Goal: Task Accomplishment & Management: Use online tool/utility

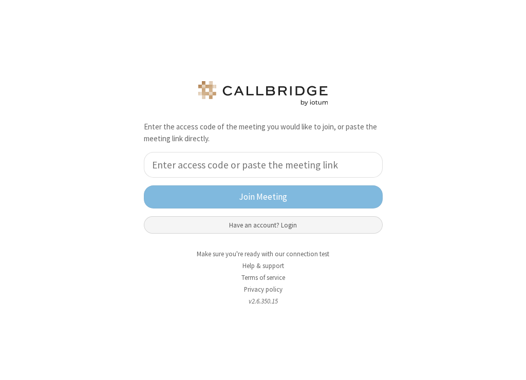
click at [264, 231] on button "Have an account? Login" at bounding box center [263, 224] width 239 height 17
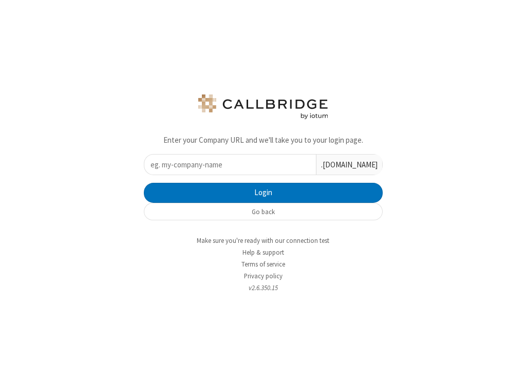
click at [243, 165] on input "text" at bounding box center [229, 164] width 171 height 20
type input "iotum"
click at [144, 183] on button "Login" at bounding box center [263, 193] width 239 height 21
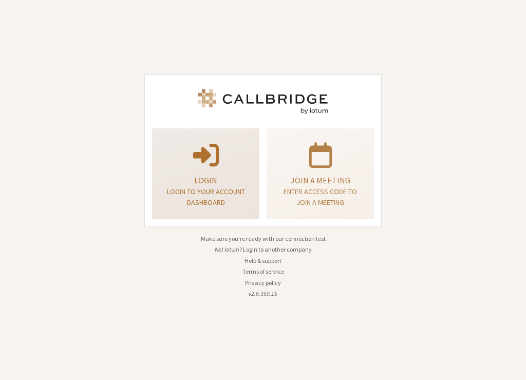
click at [243, 165] on p at bounding box center [206, 154] width 82 height 29
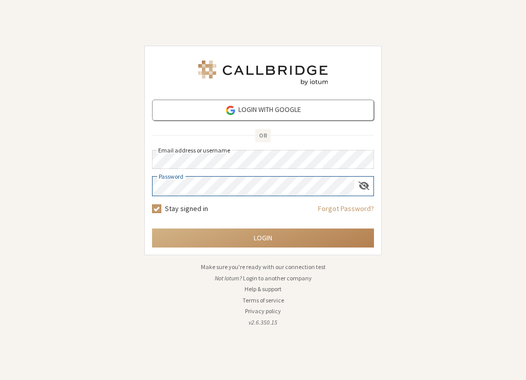
click at [152, 228] on button "Login" at bounding box center [263, 237] width 222 height 19
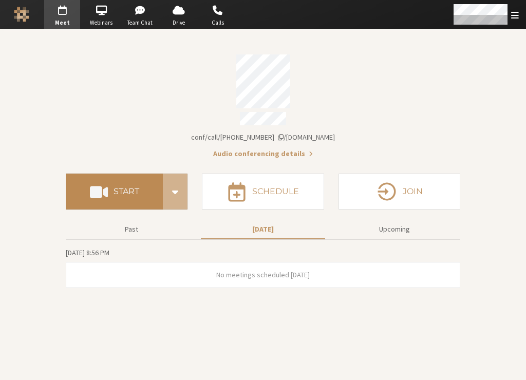
click at [130, 191] on h4 "Start" at bounding box center [126, 191] width 26 height 8
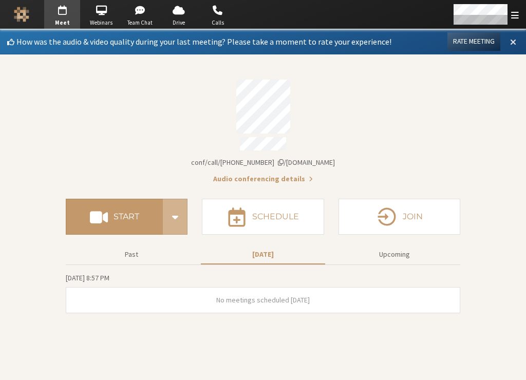
click at [517, 36] on button at bounding box center [512, 41] width 18 height 17
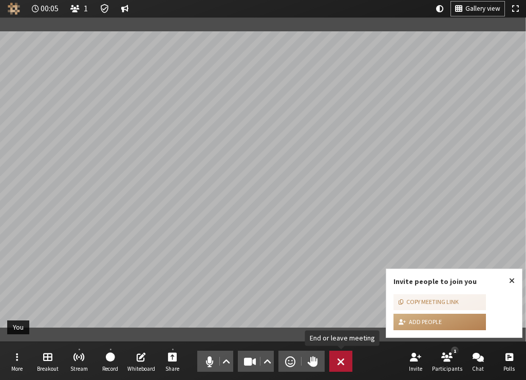
click at [339, 360] on span "End or leave meeting" at bounding box center [341, 361] width 8 height 14
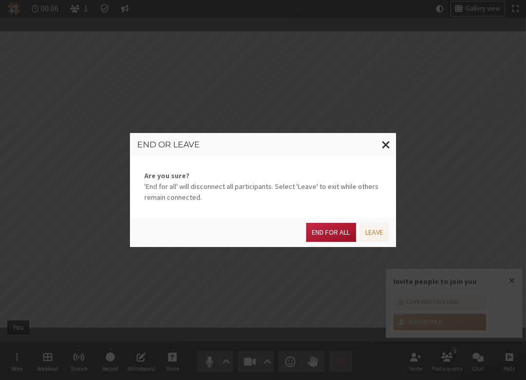
click at [324, 238] on button "End for all" at bounding box center [330, 232] width 49 height 19
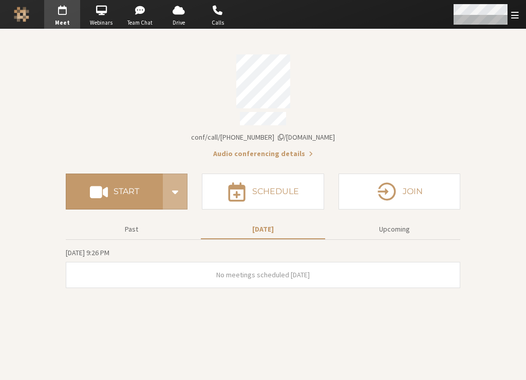
click at [513, 17] on span "Open menu" at bounding box center [515, 15] width 8 height 10
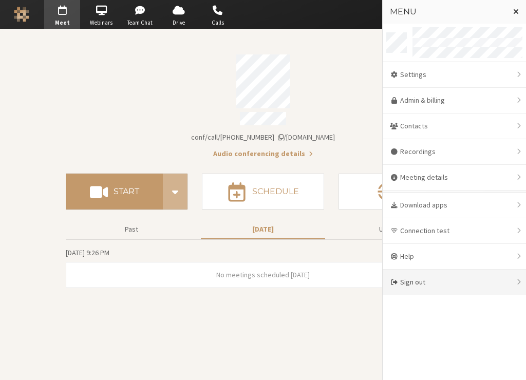
click at [410, 284] on div "Sign out" at bounding box center [453, 281] width 143 height 25
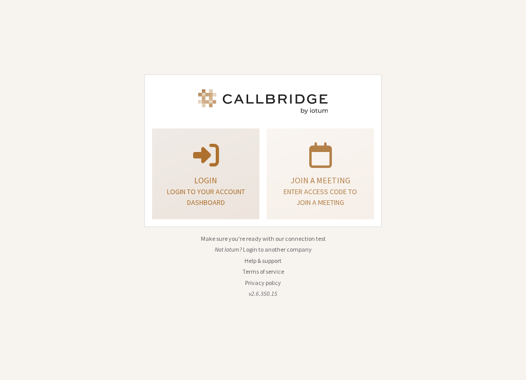
click at [221, 207] on div "Login Login to your account dashboard" at bounding box center [206, 173] width 96 height 83
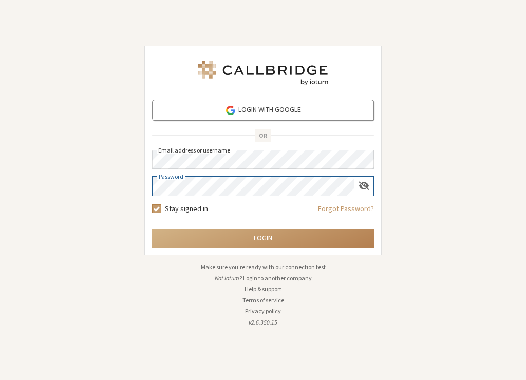
click at [152, 228] on button "Login" at bounding box center [263, 237] width 222 height 19
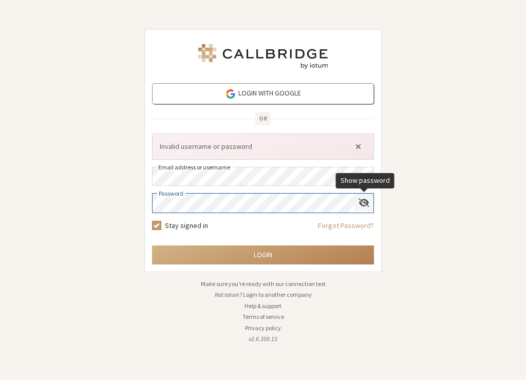
click at [363, 205] on span "Show password" at bounding box center [363, 203] width 11 height 10
click button "Close alert" at bounding box center [357, 146] width 16 height 15
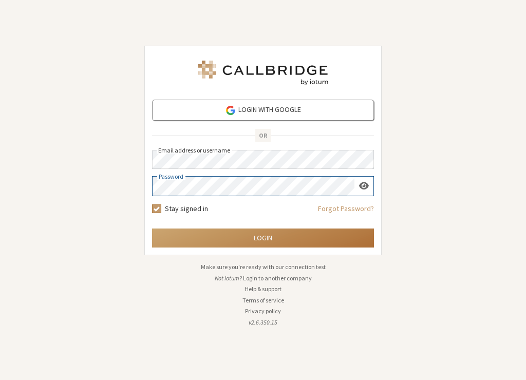
click at [230, 239] on button "Login" at bounding box center [263, 237] width 222 height 19
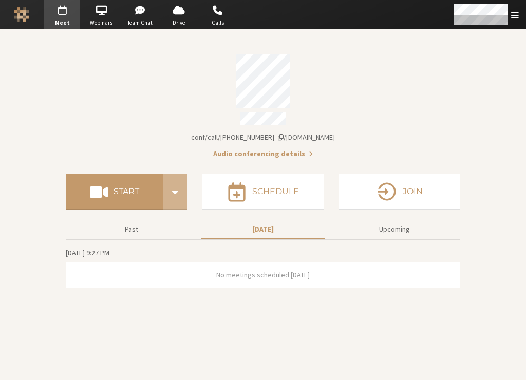
click at [435, 327] on section "Meeting link [DOMAIN_NAME]/conf/call/9168685 Audio conferencing details Start S…" at bounding box center [263, 204] width 526 height 351
